Goal: Transaction & Acquisition: Book appointment/travel/reservation

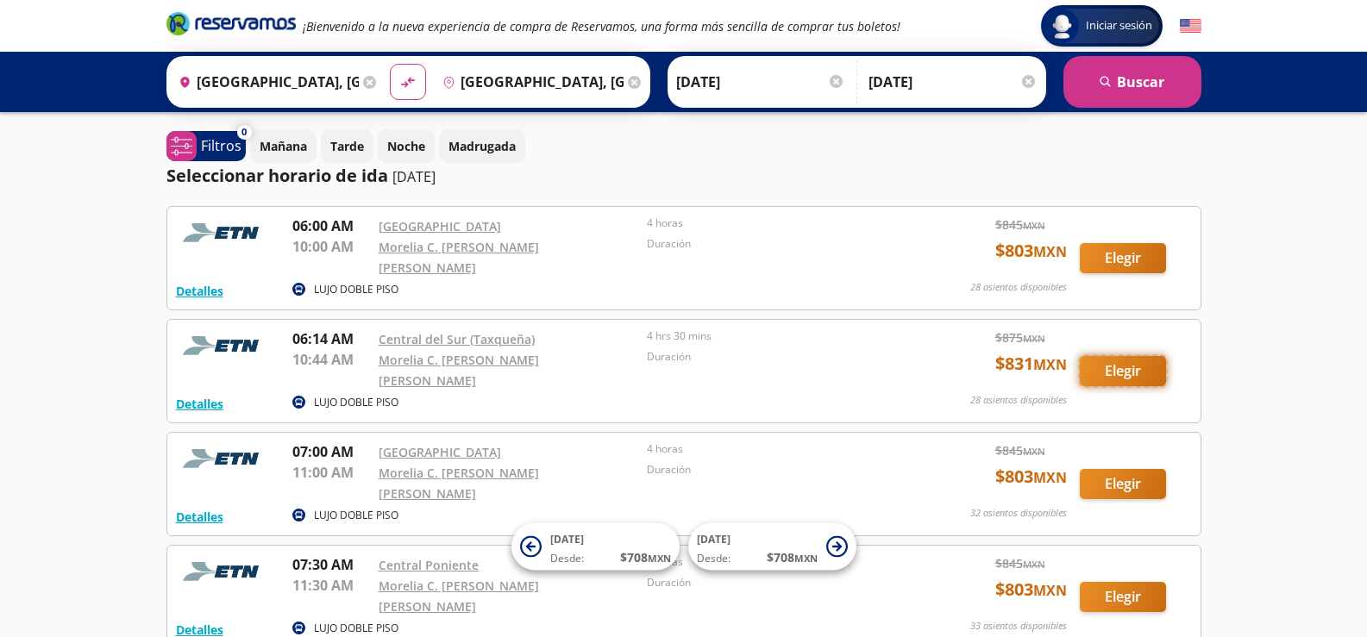
click at [1121, 362] on button "Elegir" at bounding box center [1123, 371] width 86 height 30
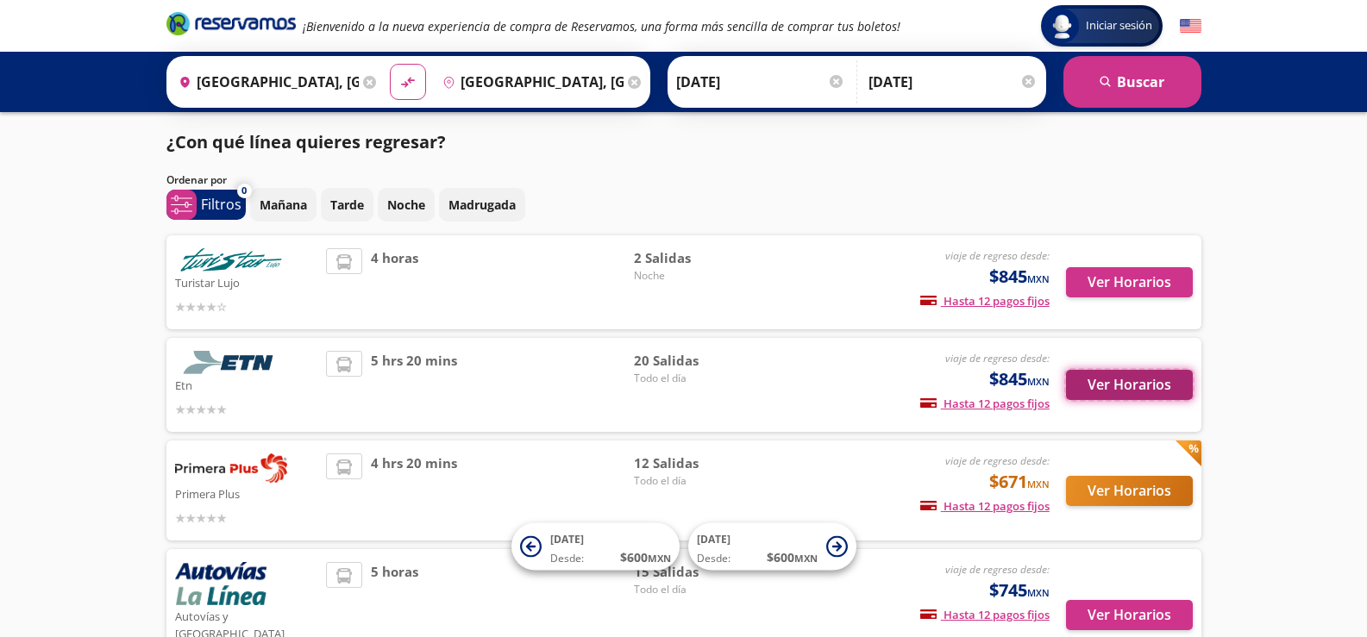
click at [1122, 389] on button "Ver Horarios" at bounding box center [1129, 385] width 127 height 30
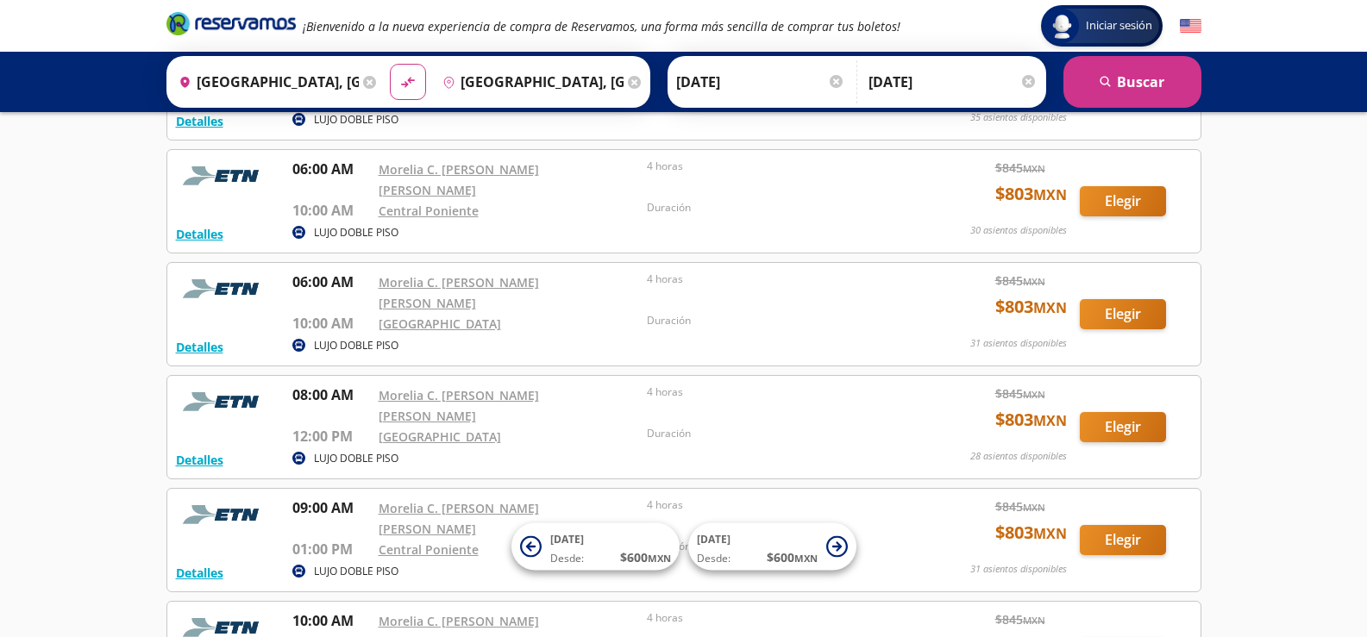
scroll to position [398, 0]
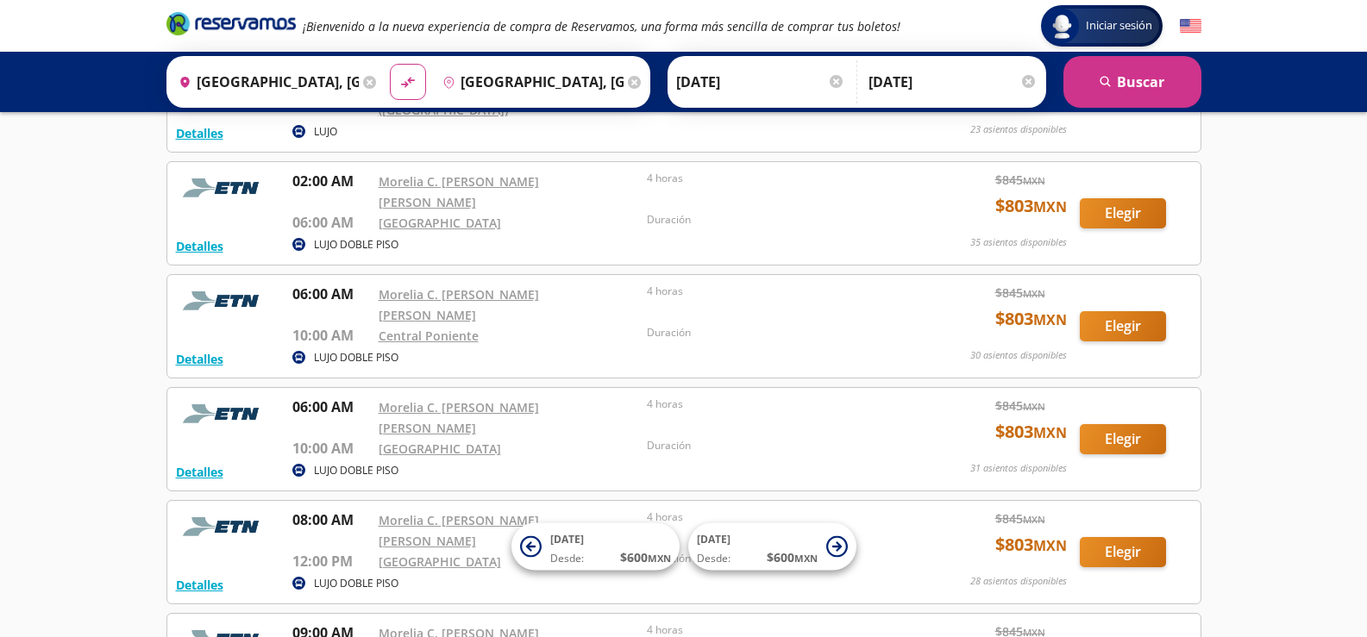
click at [367, 80] on icon at bounding box center [369, 82] width 13 height 13
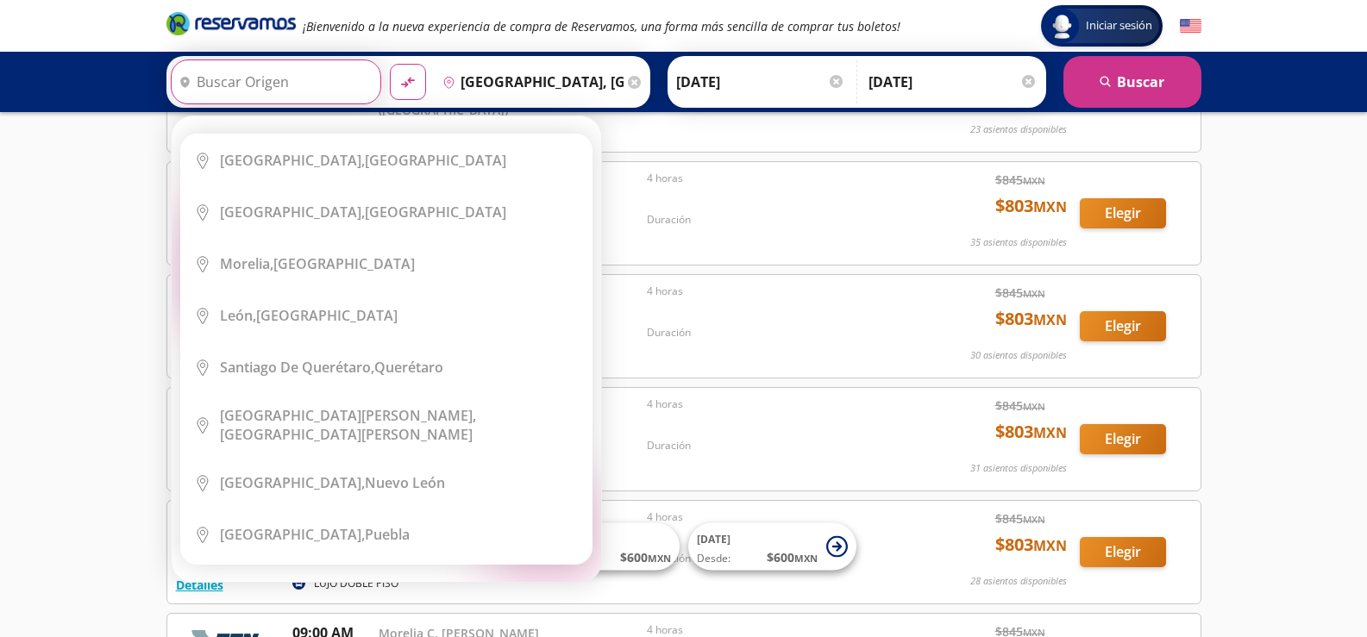
scroll to position [0, 0]
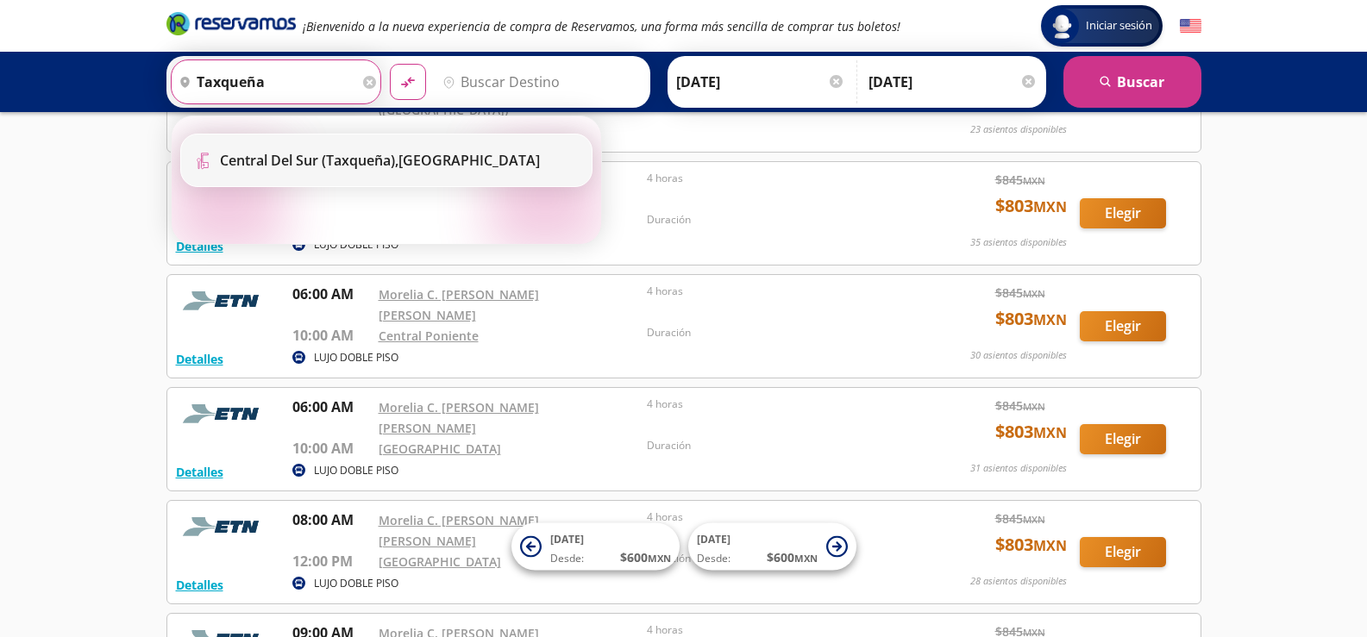
click at [276, 160] on b "Central del Sur (taxqueña)," at bounding box center [309, 160] width 179 height 19
type input "Central del Sur (taxqueña), [GEOGRAPHIC_DATA]"
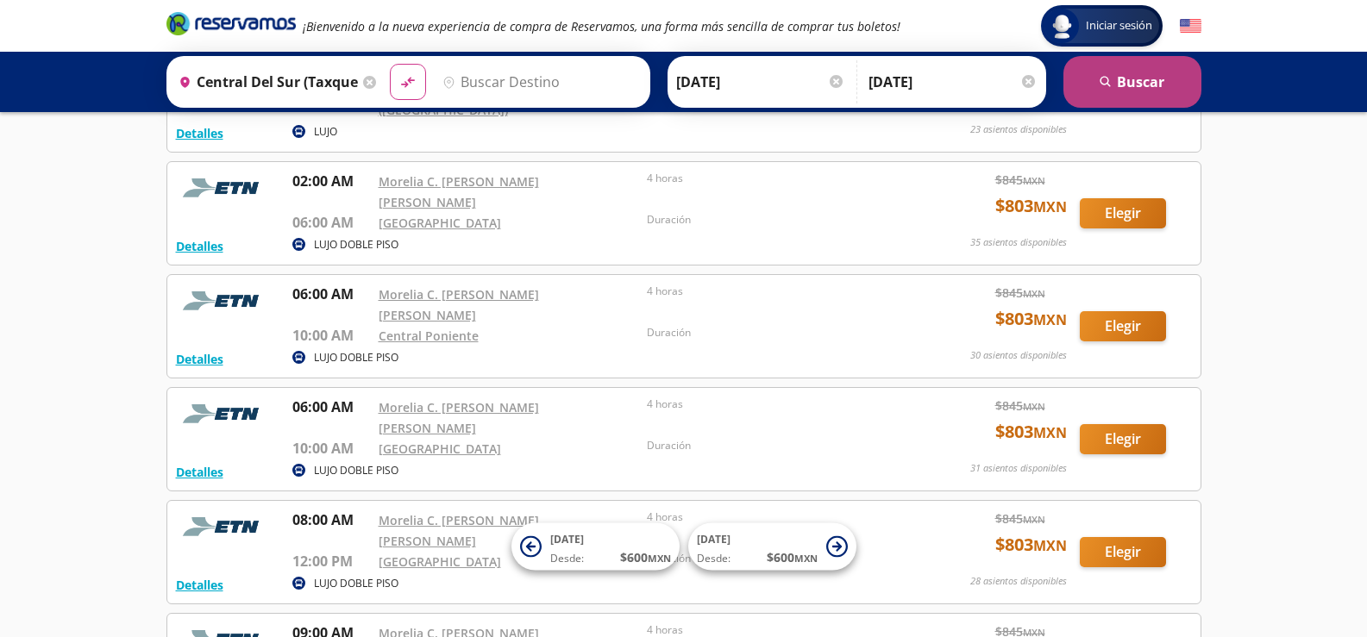
click at [1155, 88] on button "search [GEOGRAPHIC_DATA]" at bounding box center [1133, 82] width 138 height 52
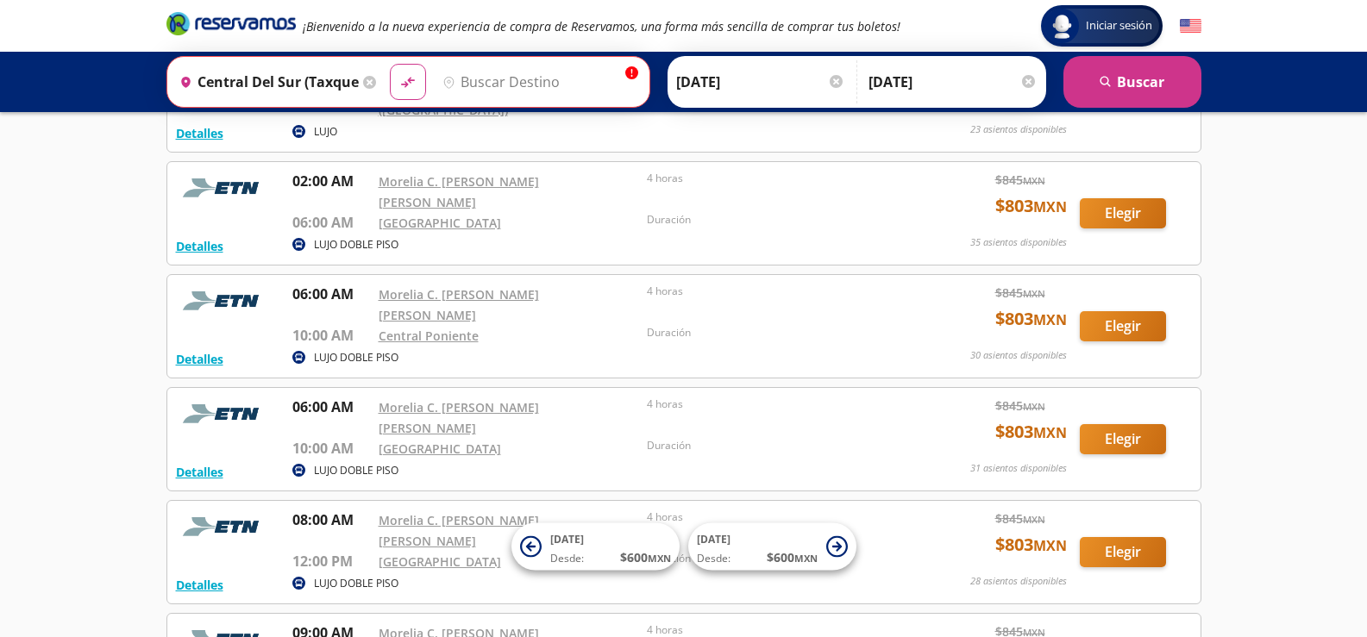
click at [479, 82] on input "Destino" at bounding box center [538, 81] width 204 height 43
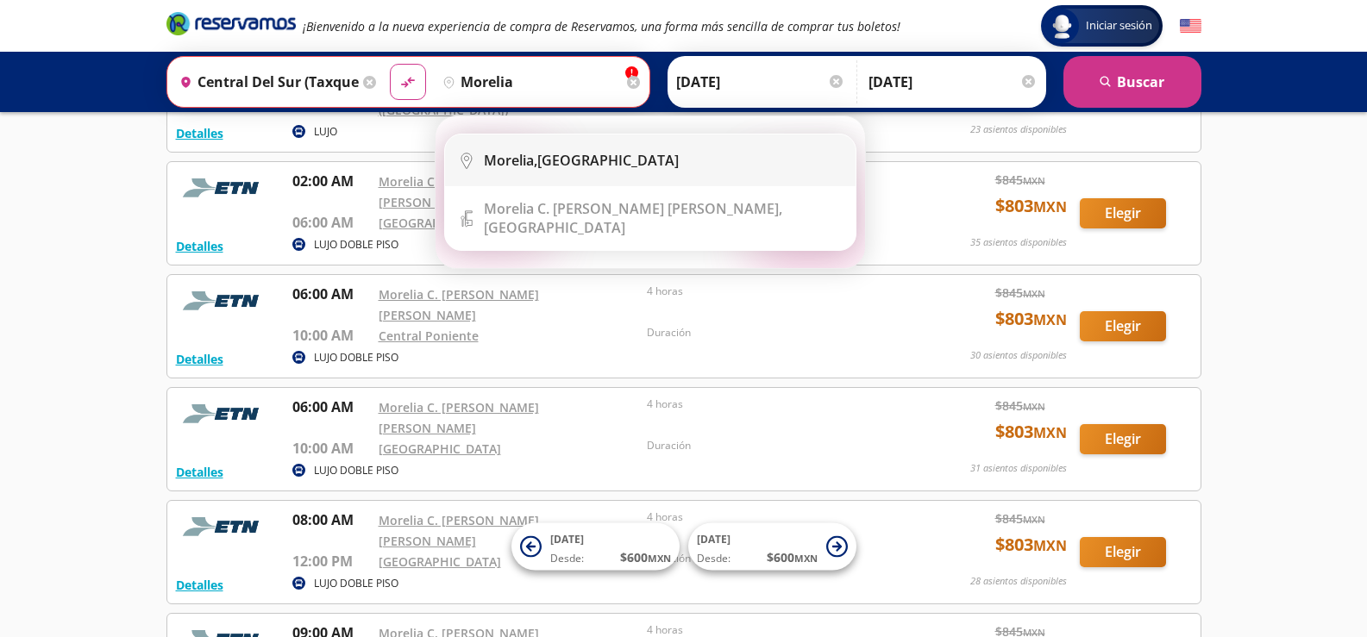
click at [526, 157] on b "Morelia," at bounding box center [510, 160] width 53 height 19
type input "[GEOGRAPHIC_DATA], [GEOGRAPHIC_DATA]"
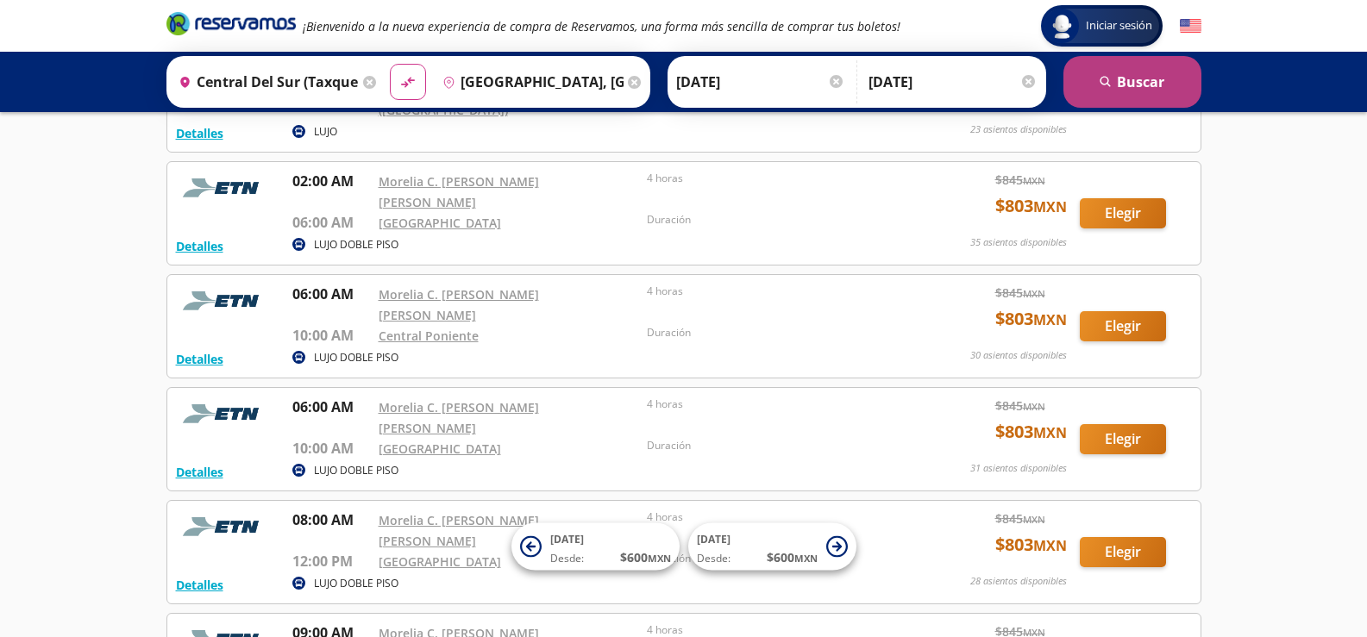
click at [1112, 79] on icon "search" at bounding box center [1106, 82] width 13 height 13
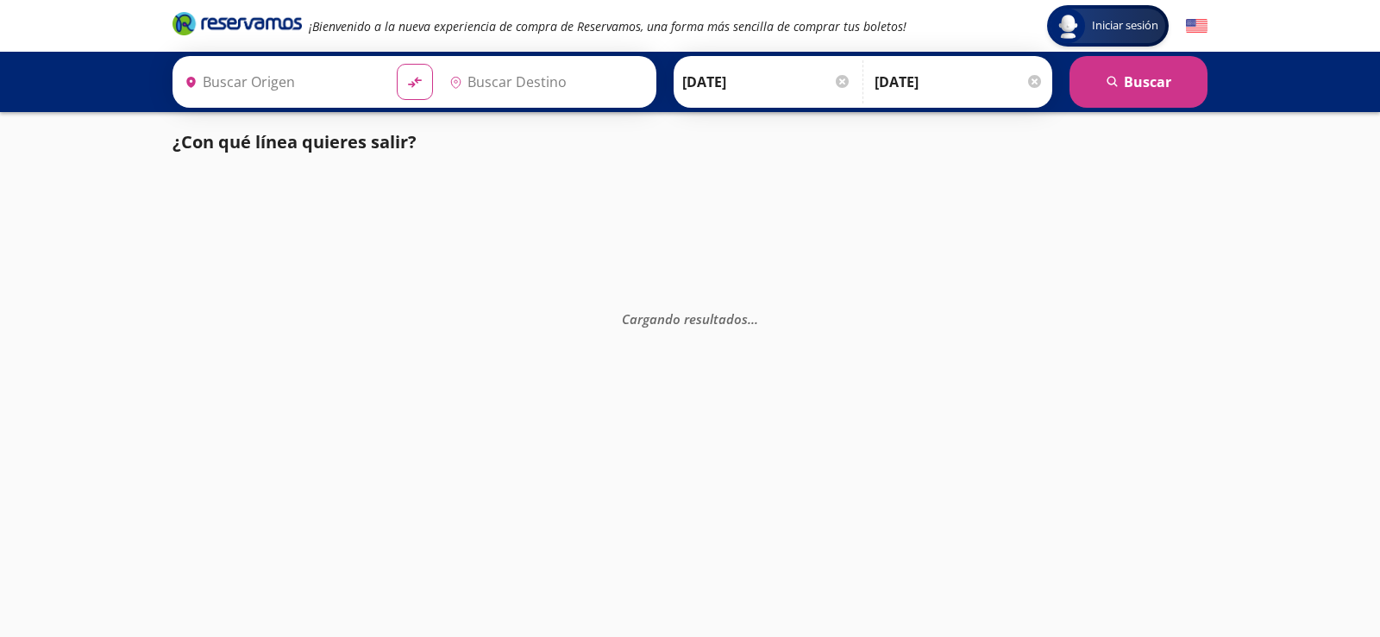
type input "[GEOGRAPHIC_DATA], [GEOGRAPHIC_DATA]"
type input "Central del Sur (taxqueña), [GEOGRAPHIC_DATA]"
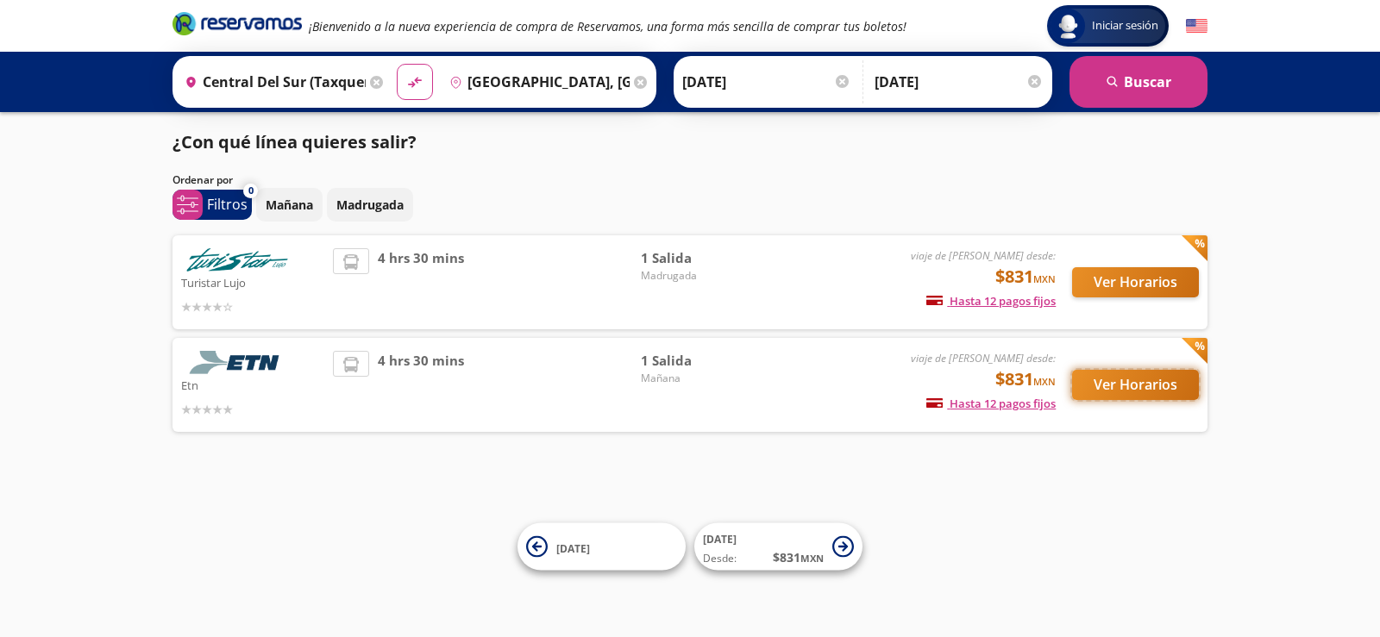
click at [1129, 384] on button "Ver Horarios" at bounding box center [1135, 385] width 127 height 30
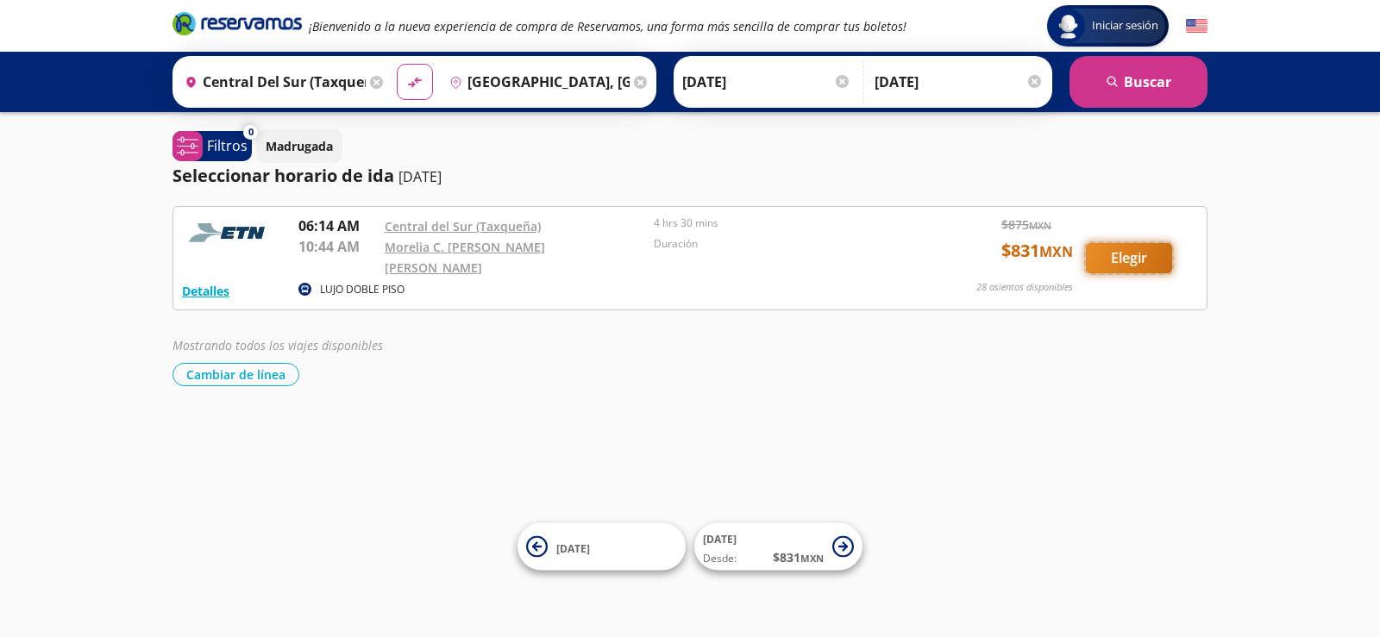
click at [1134, 252] on button "Elegir" at bounding box center [1129, 258] width 86 height 30
click at [1127, 252] on button "Elegir" at bounding box center [1129, 258] width 86 height 30
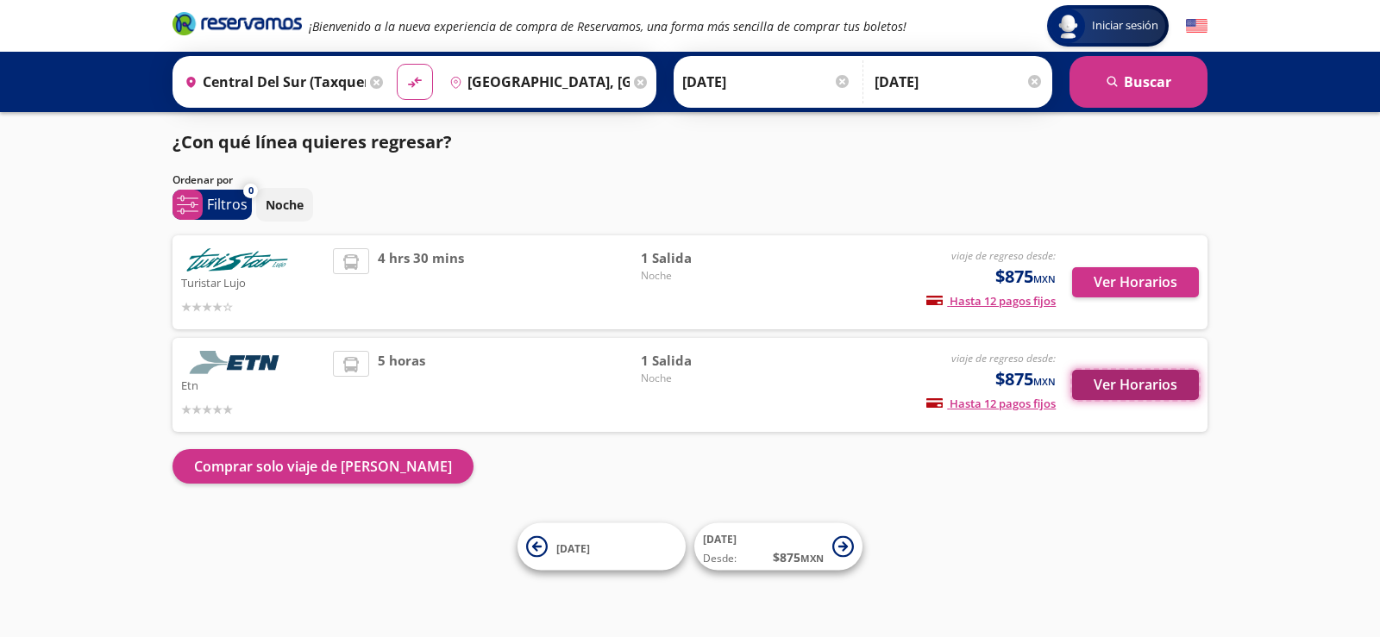
click at [1101, 388] on button "Ver Horarios" at bounding box center [1135, 385] width 127 height 30
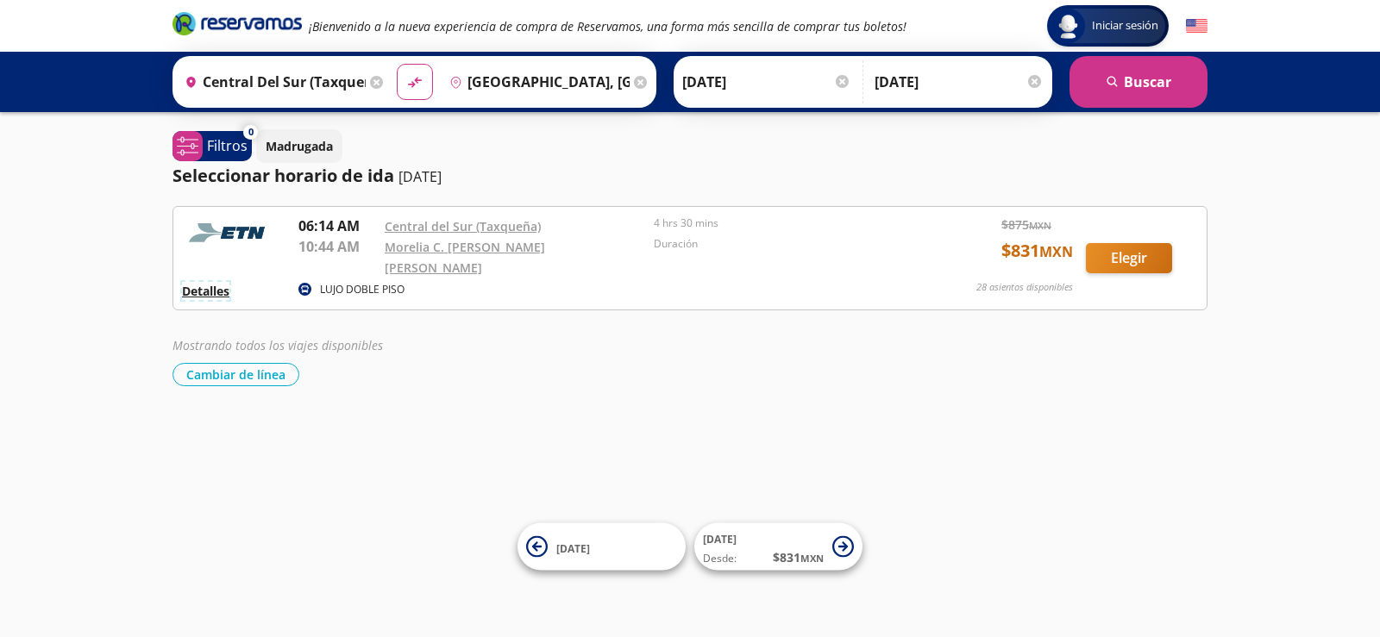
click at [215, 282] on button "Detalles" at bounding box center [205, 291] width 47 height 18
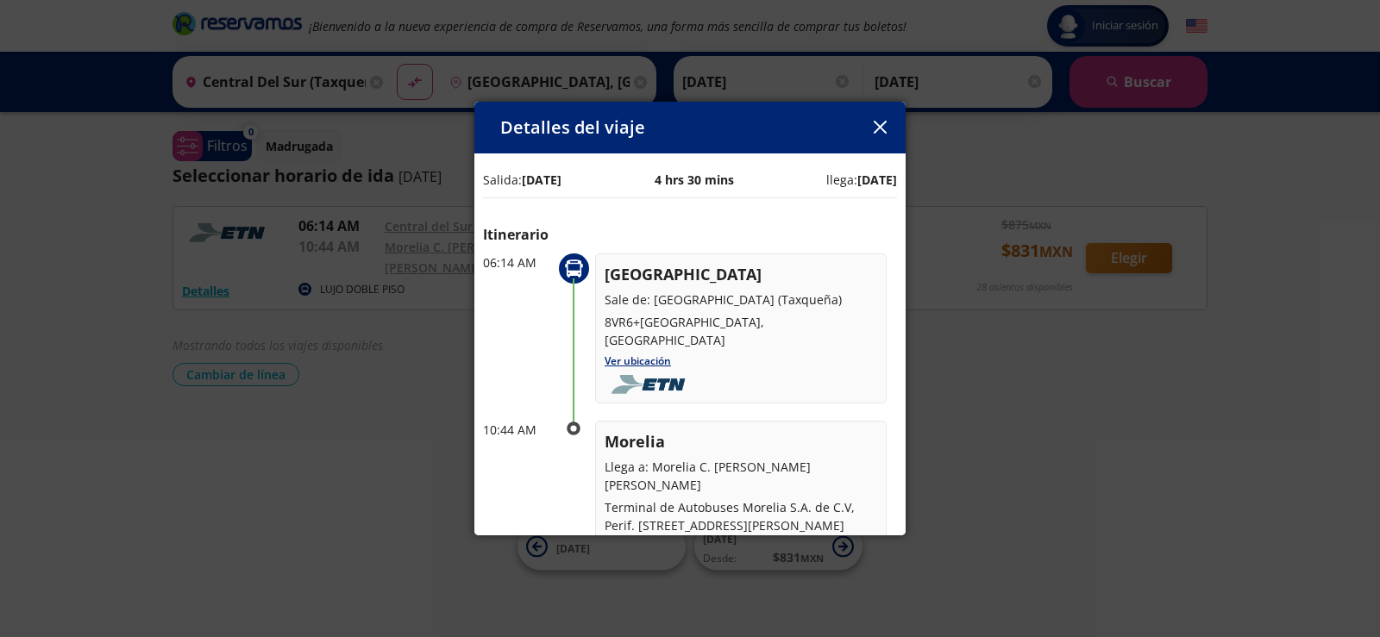
click at [880, 131] on icon "button" at bounding box center [880, 127] width 13 height 13
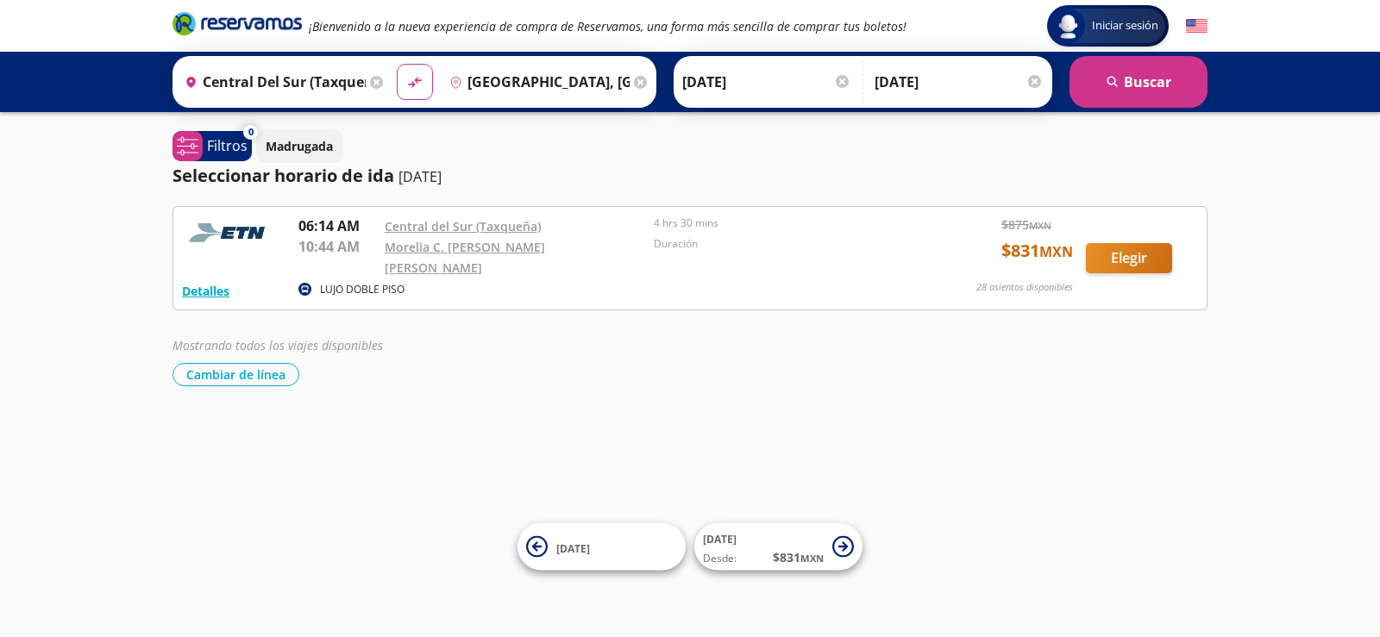
click at [238, 235] on img at bounding box center [229, 233] width 95 height 35
click at [315, 223] on p "06:14 AM" at bounding box center [337, 226] width 78 height 21
click at [1108, 258] on button "Elegir" at bounding box center [1129, 258] width 86 height 30
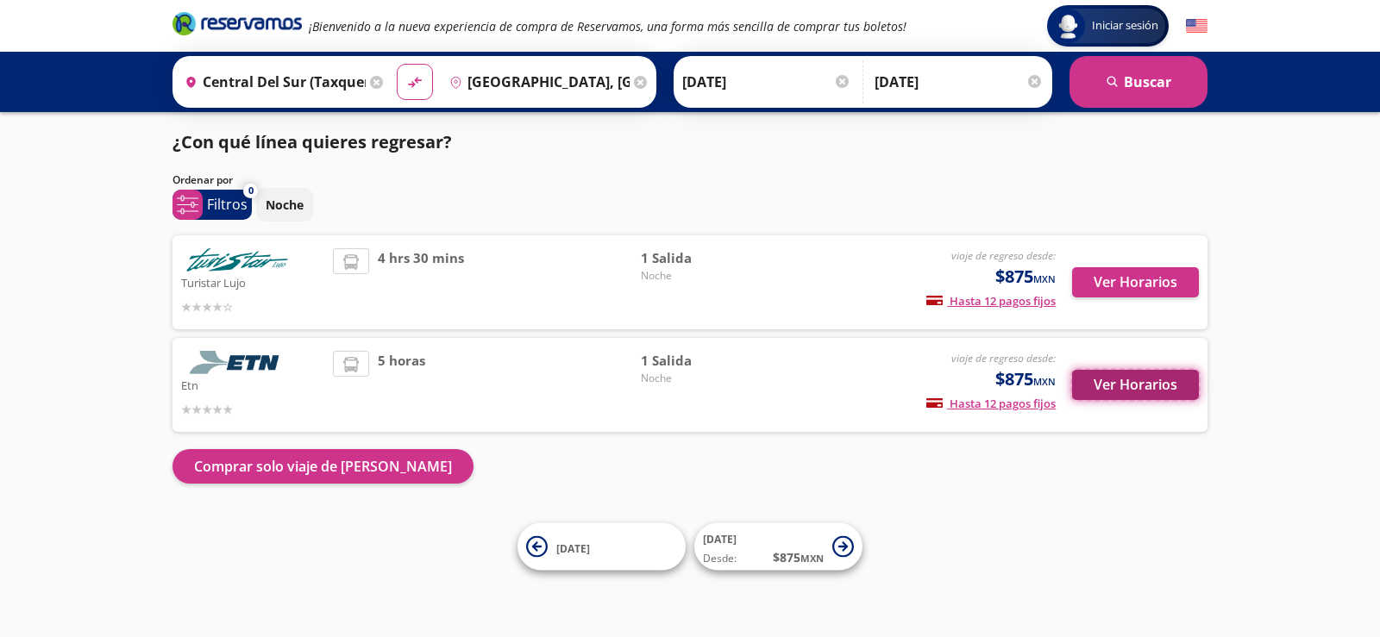
click at [1124, 388] on button "Ver Horarios" at bounding box center [1135, 385] width 127 height 30
